Goal: Navigation & Orientation: Find specific page/section

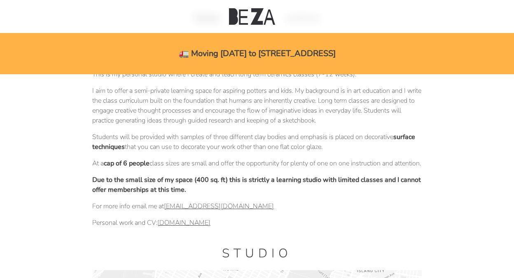
scroll to position [70, 0]
click at [179, 227] on link "[DOMAIN_NAME]" at bounding box center [183, 222] width 53 height 9
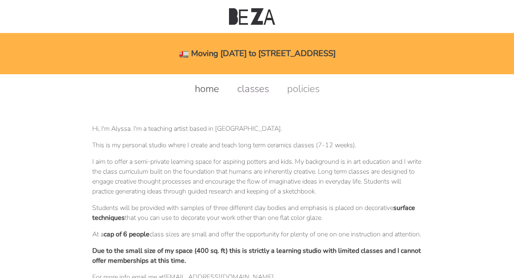
click at [258, 89] on link "classes" at bounding box center [253, 88] width 48 height 13
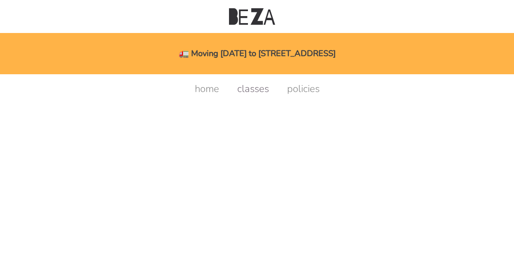
click at [256, 87] on link "classes" at bounding box center [253, 88] width 48 height 13
click at [250, 88] on link "classes" at bounding box center [253, 88] width 48 height 13
click at [294, 90] on link "policies" at bounding box center [303, 88] width 49 height 13
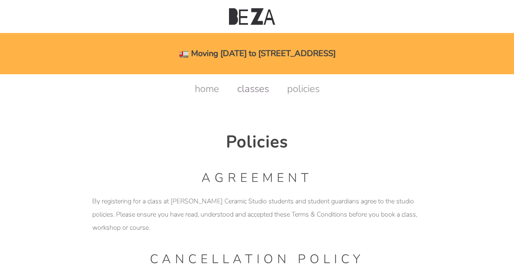
click at [262, 88] on link "classes" at bounding box center [253, 88] width 48 height 13
